Goal: Find specific fact: Find specific fact

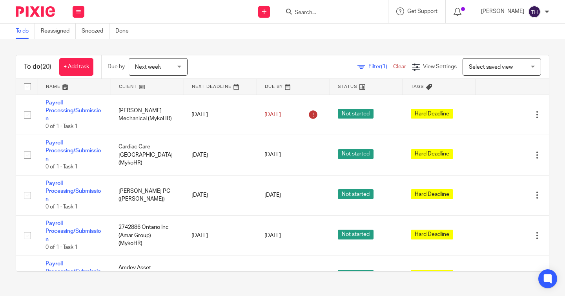
click at [348, 12] on input "Search" at bounding box center [329, 12] width 71 height 7
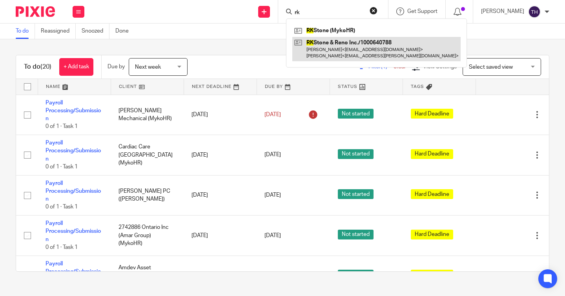
type input "rk"
click at [356, 48] on link at bounding box center [376, 49] width 168 height 24
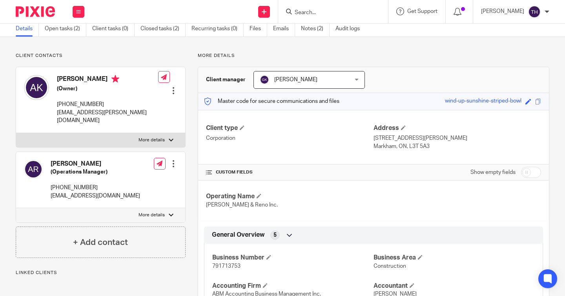
scroll to position [106, 0]
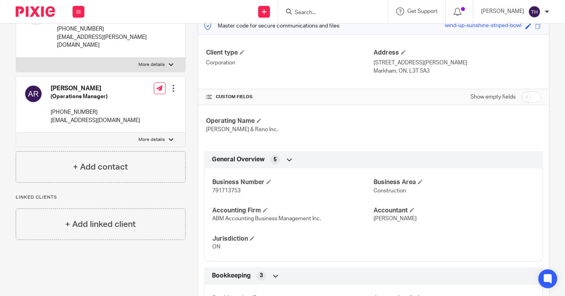
click at [226, 191] on span "791713753" at bounding box center [226, 190] width 28 height 5
copy span "791713753"
click at [226, 191] on span "791713753" at bounding box center [226, 190] width 28 height 5
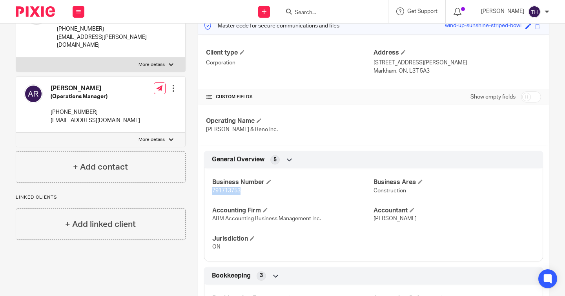
copy span "791713753"
